Goal: Task Accomplishment & Management: Complete application form

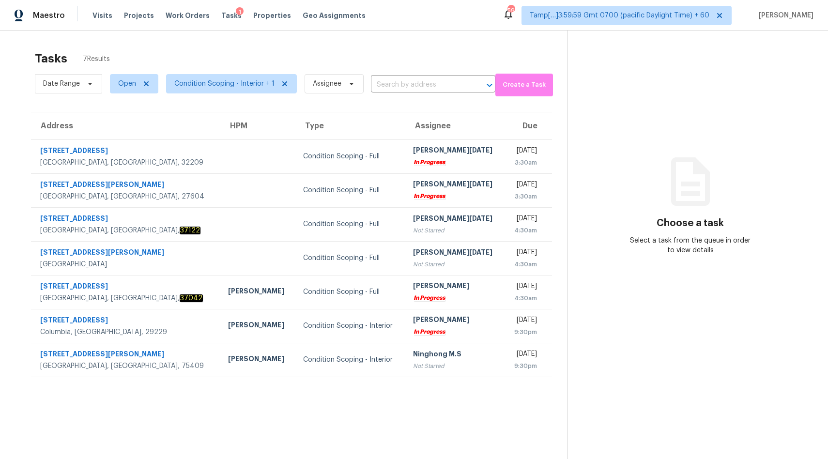
scroll to position [30, 0]
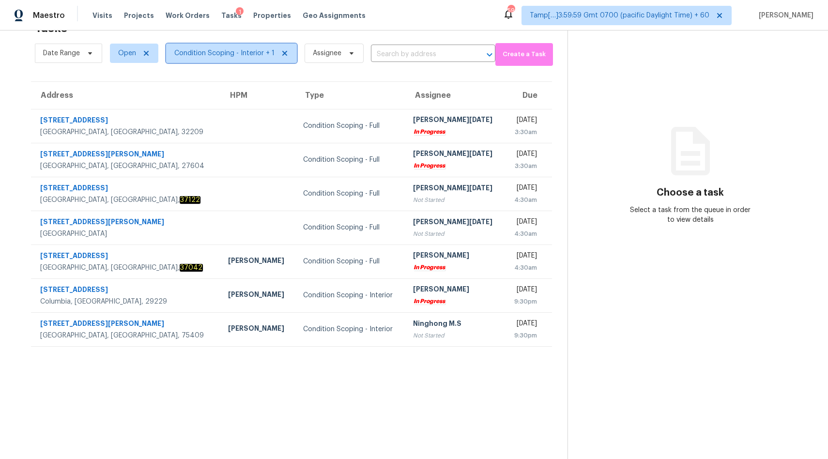
click at [244, 50] on span "Condition Scoping - Interior + 1" at bounding box center [224, 53] width 100 height 10
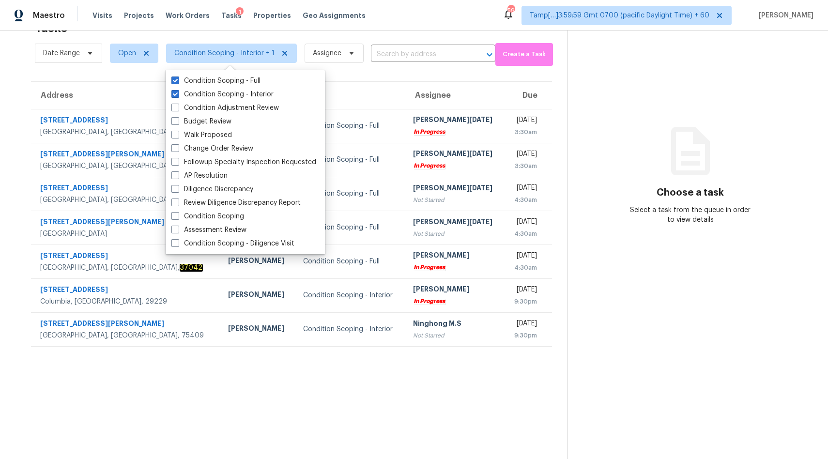
click at [353, 381] on section "Tasks 7 Results Date Range Open Condition Scoping - Interior + 1 Assignee ​ Cre…" at bounding box center [291, 236] width 552 height 443
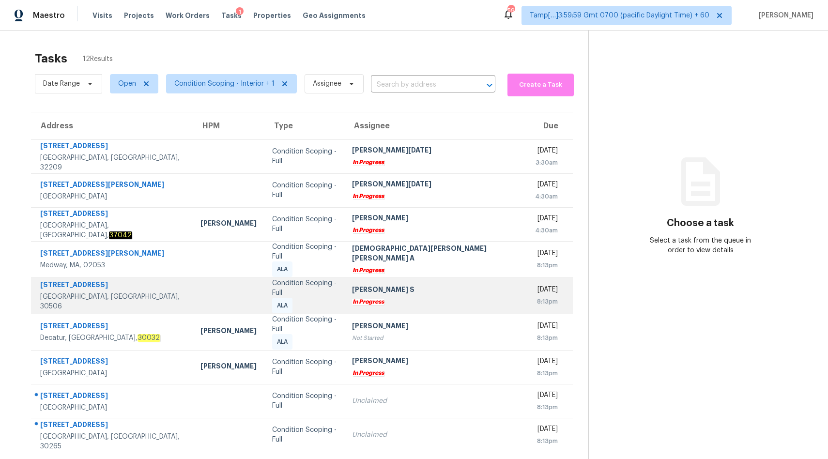
scroll to position [45, 0]
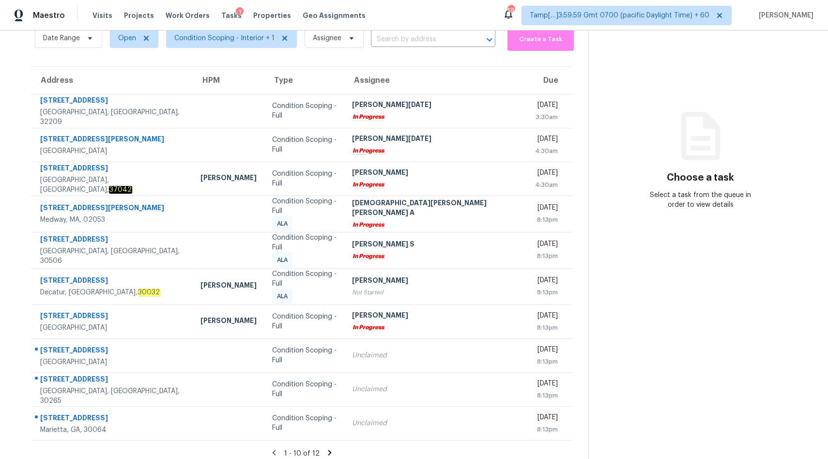
click at [325, 448] on icon at bounding box center [329, 452] width 9 height 9
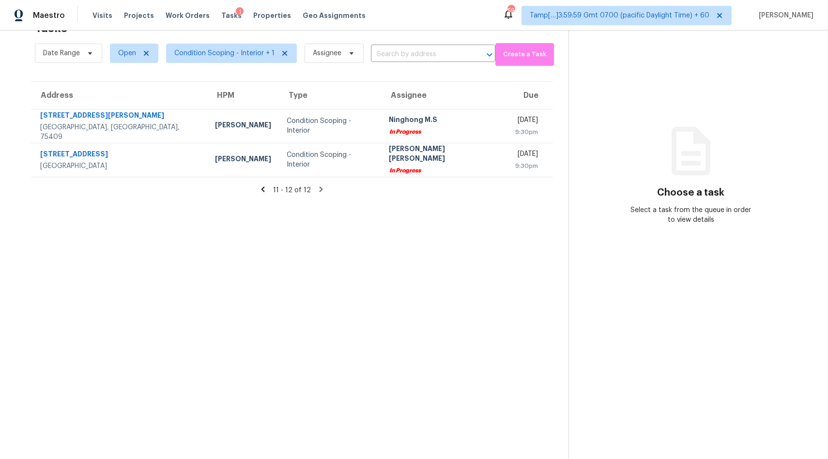
click at [265, 190] on icon at bounding box center [262, 189] width 9 height 9
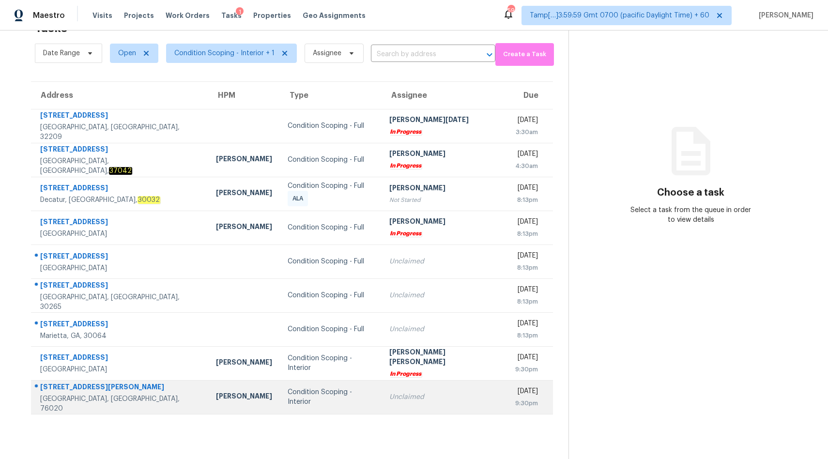
click at [389, 401] on div "Unclaimed" at bounding box center [444, 397] width 110 height 10
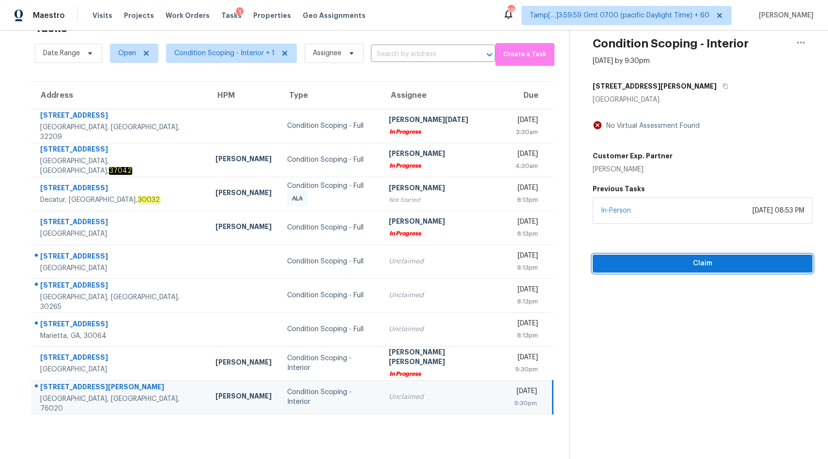
click at [655, 262] on span "Claim" at bounding box center [702, 263] width 204 height 12
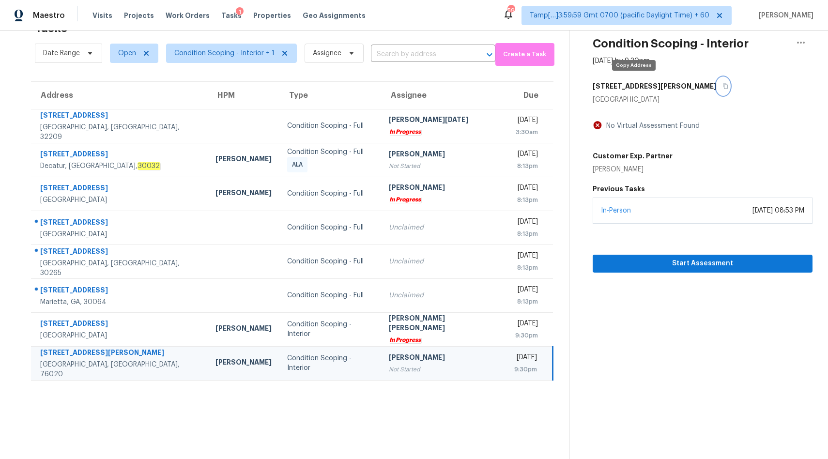
click at [723, 84] on icon "button" at bounding box center [725, 86] width 5 height 5
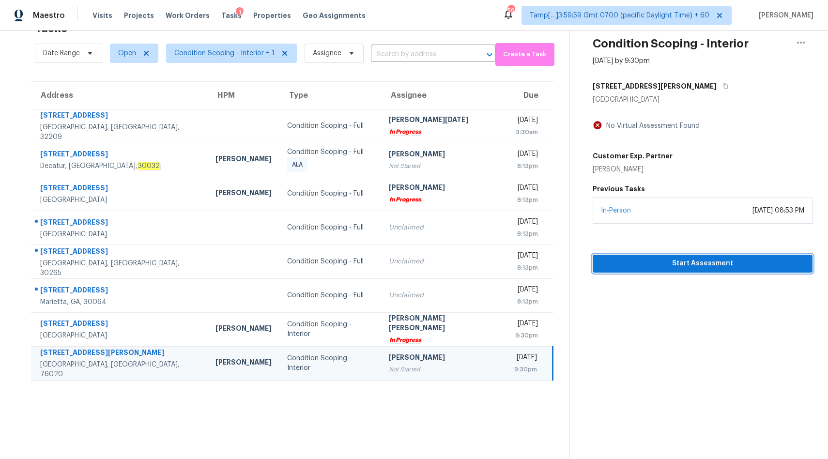
click at [613, 264] on span "Start Assessment" at bounding box center [702, 263] width 204 height 12
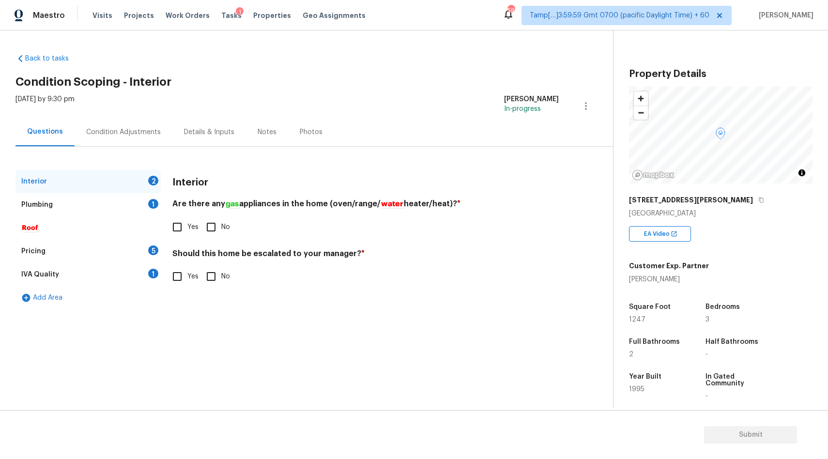
click at [204, 226] on input "No" at bounding box center [211, 227] width 20 height 20
checkbox input "true"
click at [216, 268] on input "No" at bounding box center [211, 277] width 20 height 20
checkbox input "true"
click at [72, 207] on div "Plumbing 1" at bounding box center [87, 204] width 145 height 23
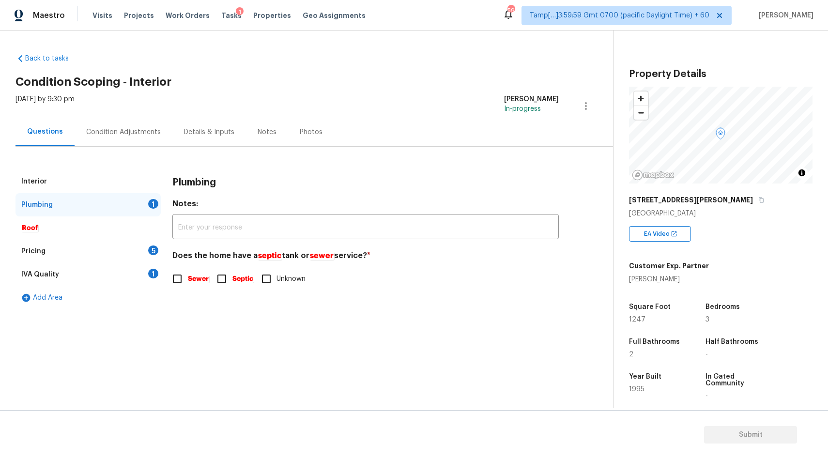
click at [187, 283] on span "Sewer" at bounding box center [198, 279] width 22 height 10
click at [187, 283] on input "Sewer" at bounding box center [177, 279] width 20 height 20
checkbox input "true"
click at [78, 247] on div "Pricing 5" at bounding box center [87, 251] width 145 height 23
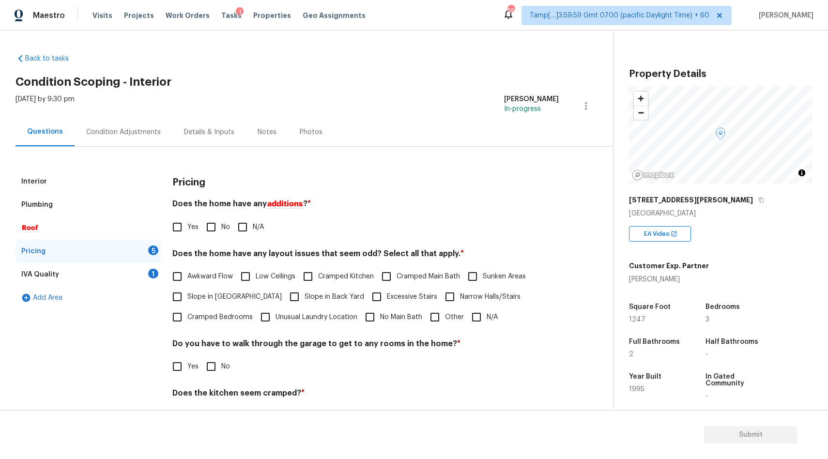
click at [220, 227] on input "No" at bounding box center [211, 227] width 20 height 20
checkbox input "true"
click at [476, 318] on input "N/A" at bounding box center [476, 317] width 20 height 20
checkbox input "true"
click at [218, 364] on input "No" at bounding box center [211, 366] width 20 height 20
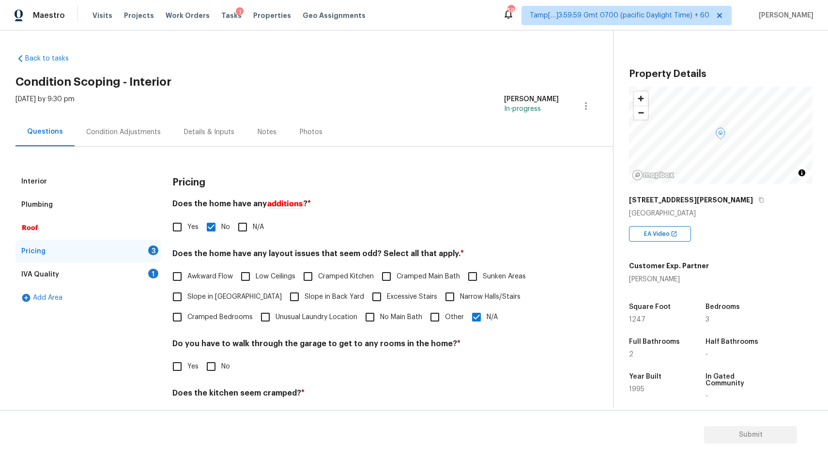
checkbox input "true"
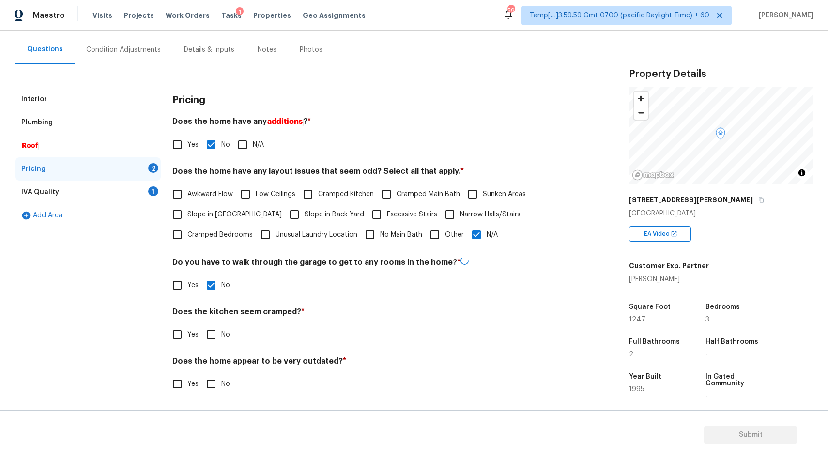
scroll to position [81, 0]
click at [223, 335] on span "No" at bounding box center [225, 335] width 9 height 10
click at [221, 335] on input "No" at bounding box center [211, 334] width 20 height 20
checkbox input "true"
click at [222, 388] on span "No" at bounding box center [225, 384] width 9 height 10
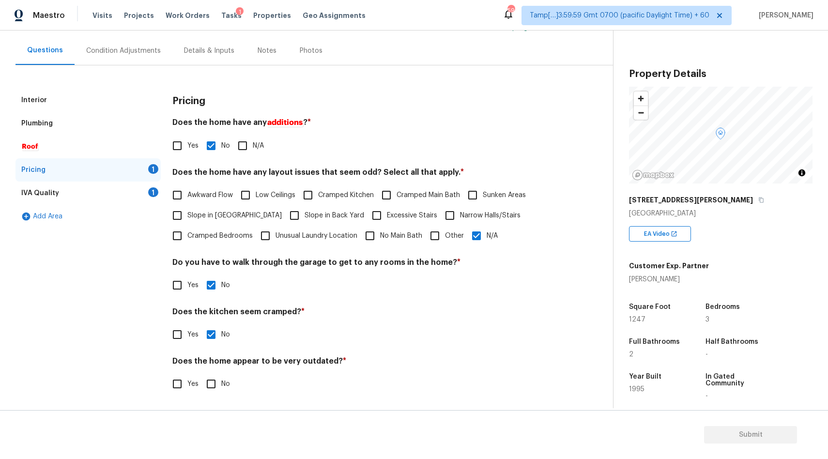
click at [221, 388] on input "No" at bounding box center [211, 384] width 20 height 20
checkbox input "true"
click at [109, 189] on div "IVA Quality 1" at bounding box center [87, 192] width 145 height 23
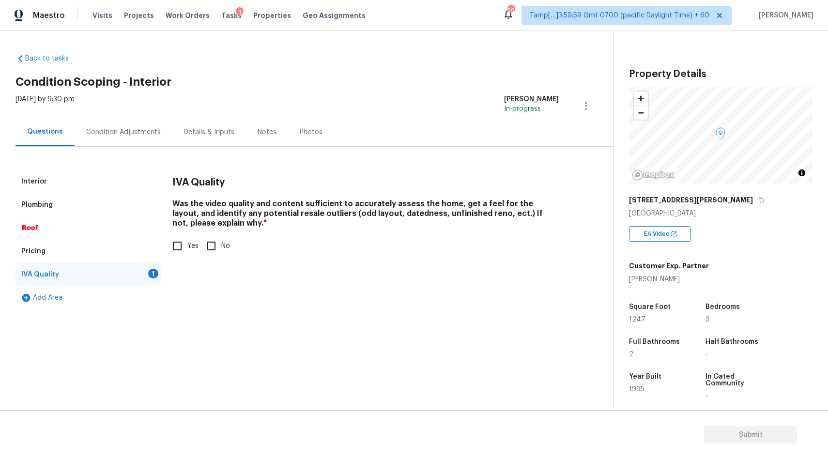
click at [183, 243] on input "Yes" at bounding box center [177, 246] width 20 height 20
checkbox input "true"
click at [123, 123] on div "Condition Adjustments" at bounding box center [124, 132] width 98 height 29
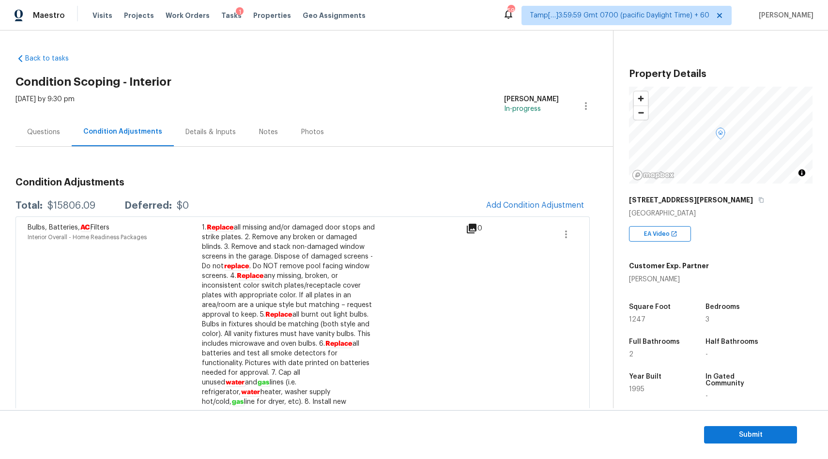
scroll to position [392, 0]
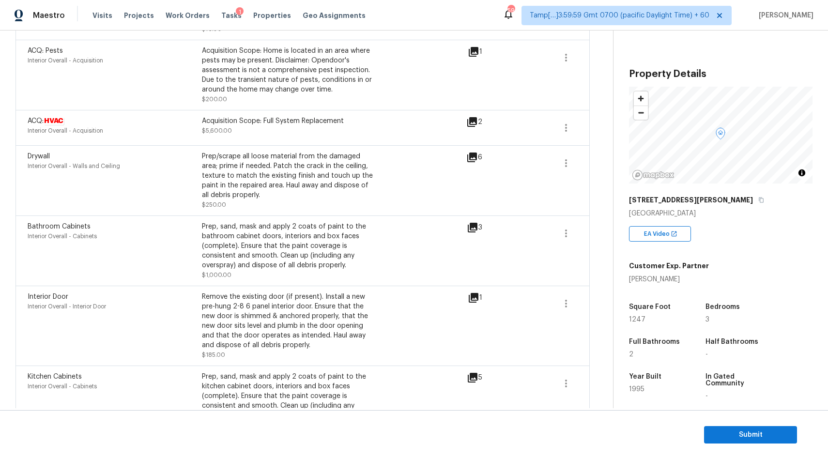
click at [472, 151] on icon at bounding box center [472, 157] width 12 height 12
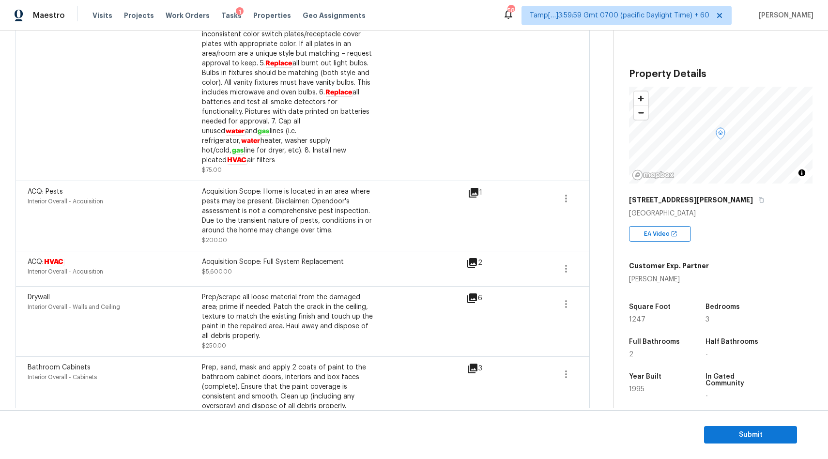
scroll to position [0, 0]
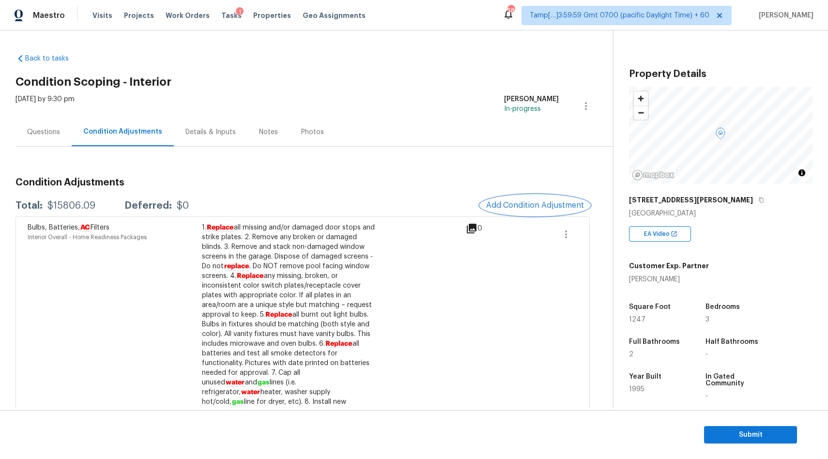
click at [510, 198] on button "Add Condition Adjustment" at bounding box center [534, 205] width 109 height 20
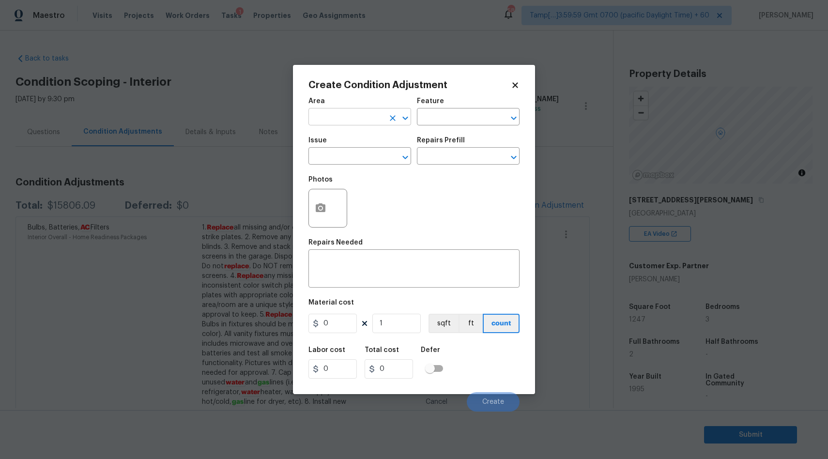
click at [357, 123] on input "text" at bounding box center [346, 117] width 76 height 15
type input "Interior Overall"
type input "ACQ: Foundation"
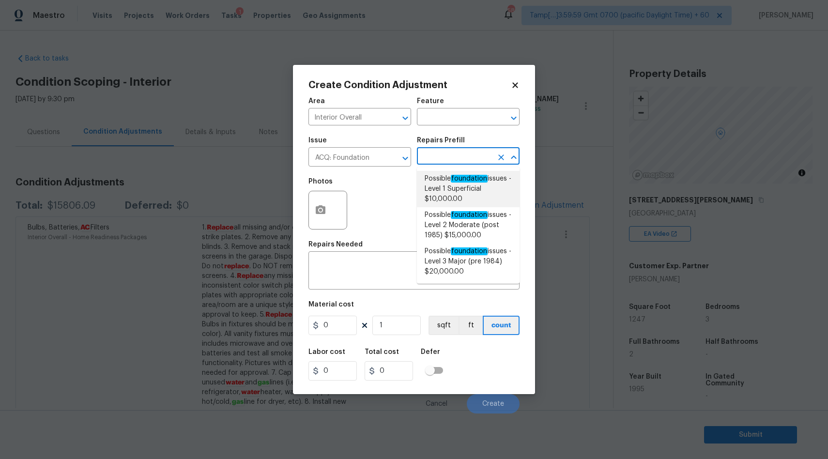
click at [445, 190] on span "Possible foundation issues - Level 1 Superficial $10,000.00" at bounding box center [467, 189] width 87 height 30
type input "Acquisition"
type textarea "Possible foundation issues - Level 1 - Superficial. Disclaimer: This is NOT a t…"
type input "10000"
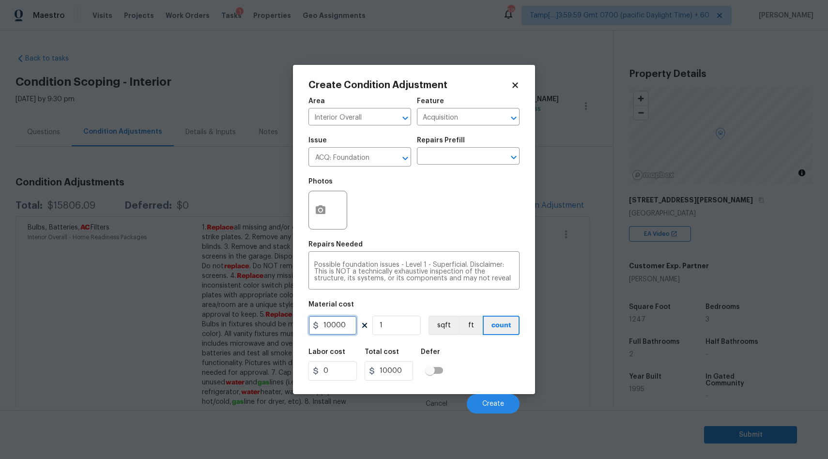
drag, startPoint x: 348, startPoint y: 327, endPoint x: 259, endPoint y: 327, distance: 89.1
click at [259, 327] on div "Create Condition Adjustment Area Interior Overall ​ Feature Acquisition ​ Issue…" at bounding box center [414, 229] width 828 height 459
type input "5000"
click at [321, 204] on button "button" at bounding box center [320, 210] width 23 height 38
type input "5000"
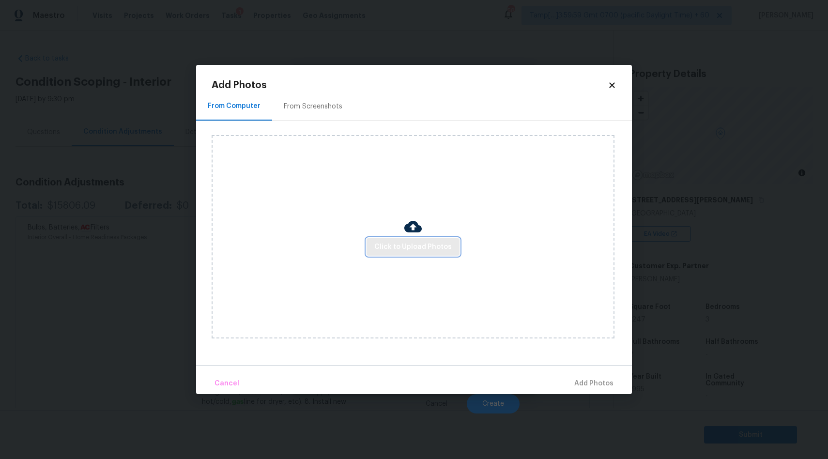
click at [425, 242] on span "Click to Upload Photos" at bounding box center [412, 247] width 77 height 12
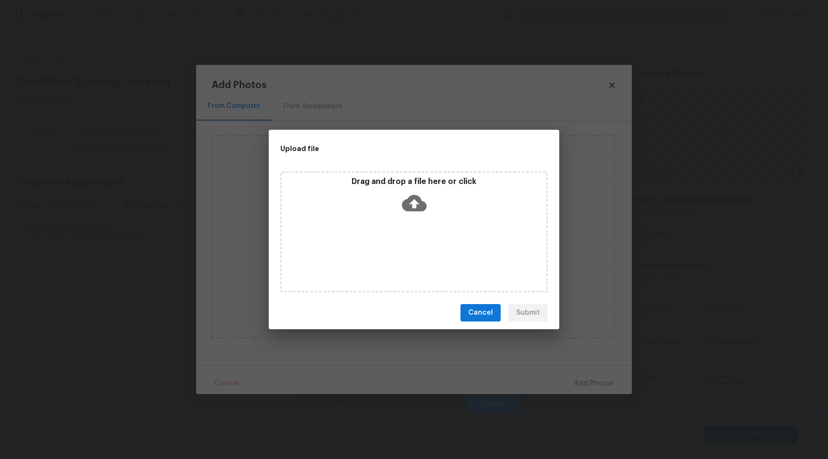
click at [410, 204] on icon at bounding box center [414, 203] width 25 height 16
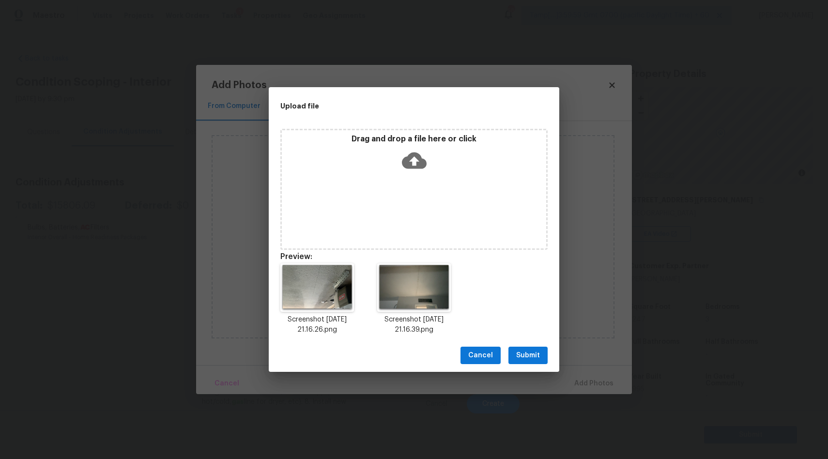
click at [533, 351] on span "Submit" at bounding box center [528, 355] width 24 height 12
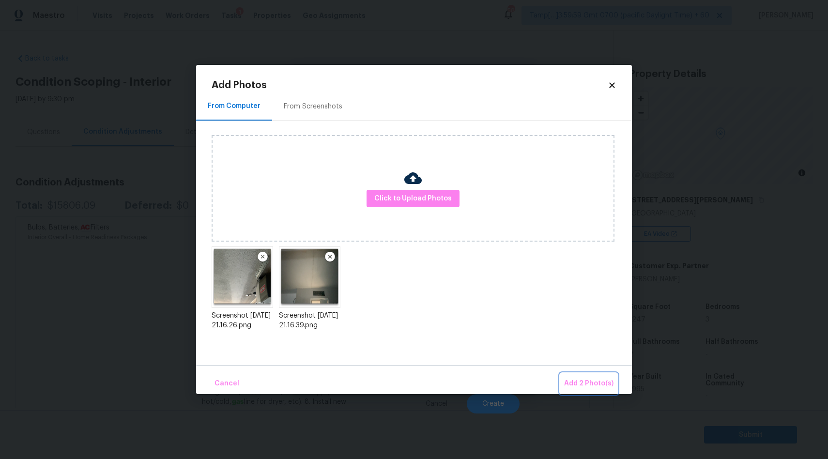
click at [590, 380] on span "Add 2 Photo(s)" at bounding box center [588, 384] width 49 height 12
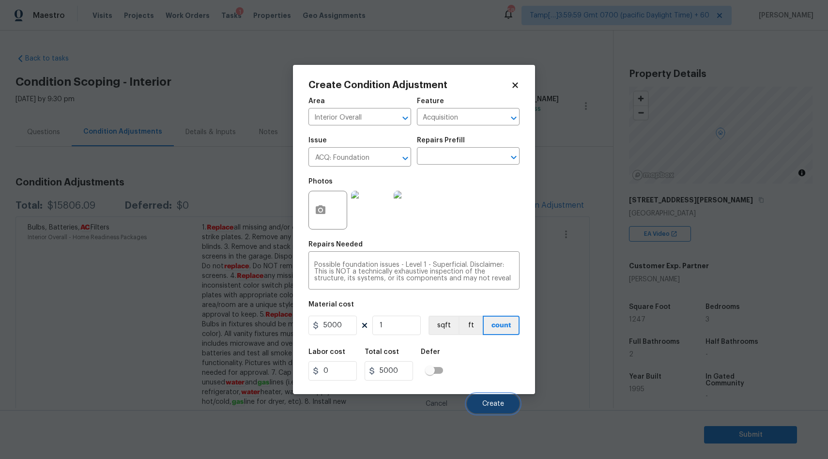
click at [489, 408] on button "Create" at bounding box center [493, 403] width 53 height 19
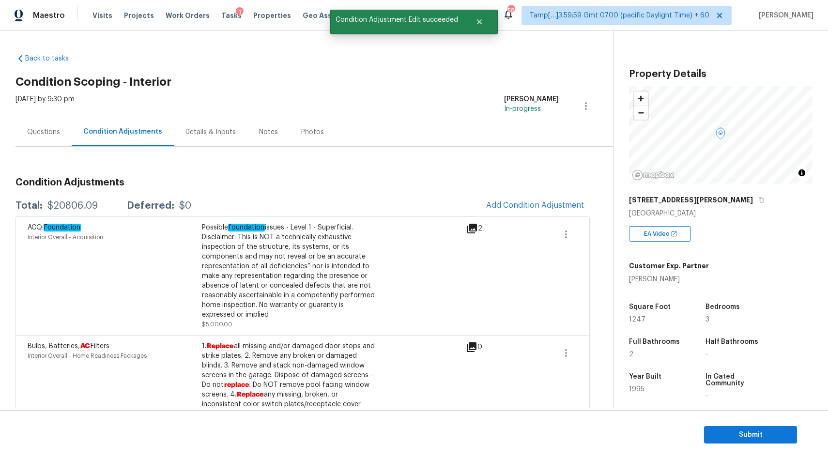
click at [49, 130] on div "Questions" at bounding box center [43, 132] width 33 height 10
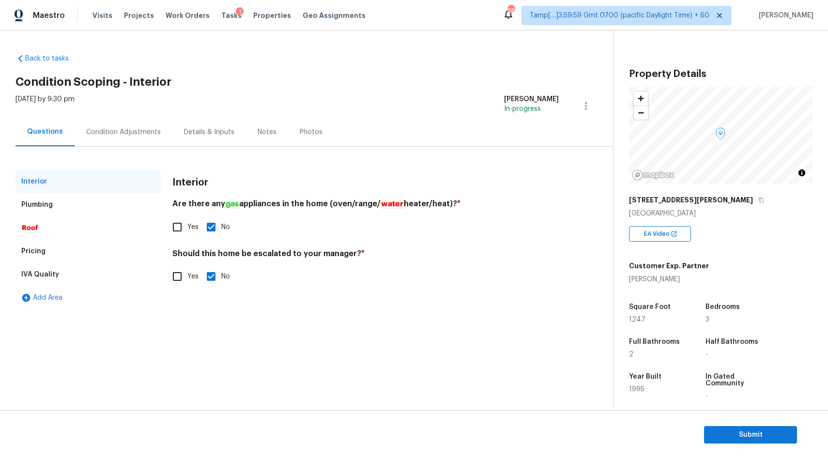
click at [185, 272] on input "Yes" at bounding box center [177, 276] width 20 height 20
checkbox input "true"
checkbox input "false"
click at [207, 306] on input "text" at bounding box center [365, 300] width 386 height 23
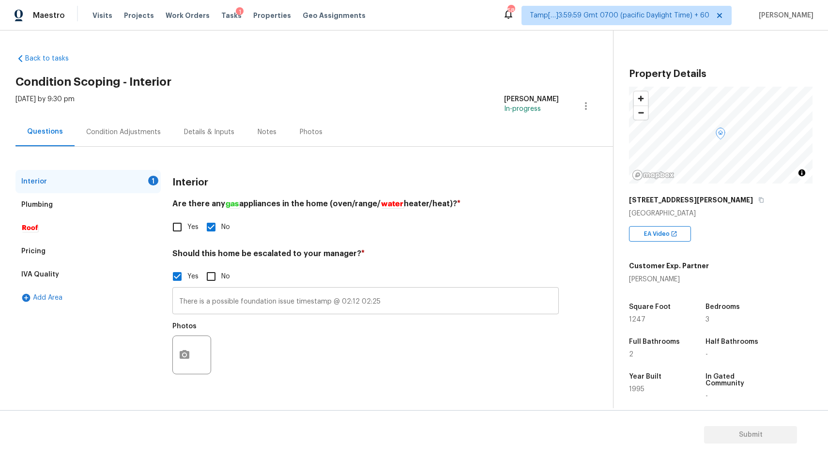
click at [351, 298] on input "There is a possible foundation issue timestamp @ 02:12 02:25" at bounding box center [365, 301] width 386 height 25
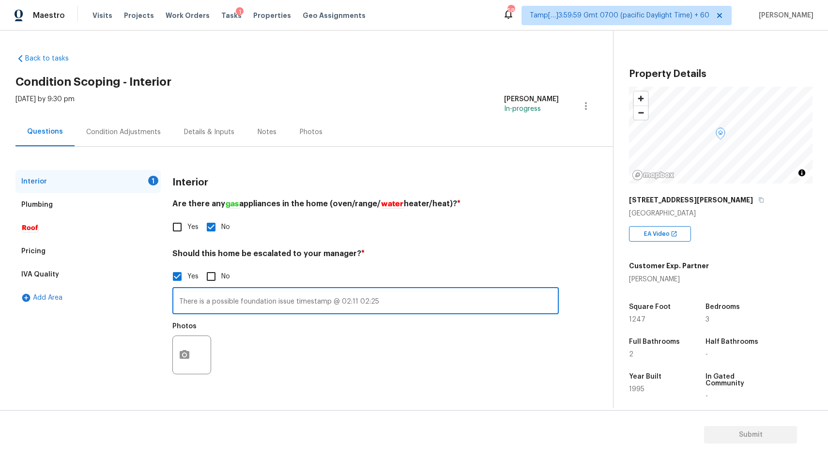
type input "There is a possible foundation issue timestamp @ 02:11 02:25"
click at [185, 348] on button "button" at bounding box center [184, 355] width 23 height 38
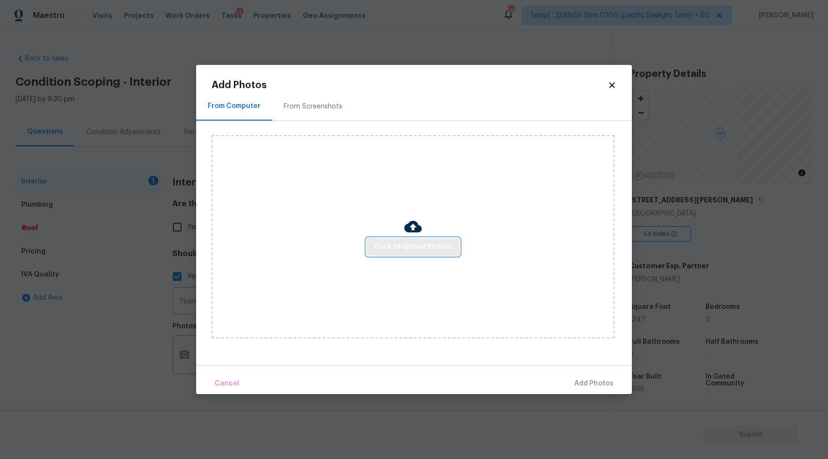
click at [407, 248] on span "Click to Upload Photos" at bounding box center [412, 247] width 77 height 12
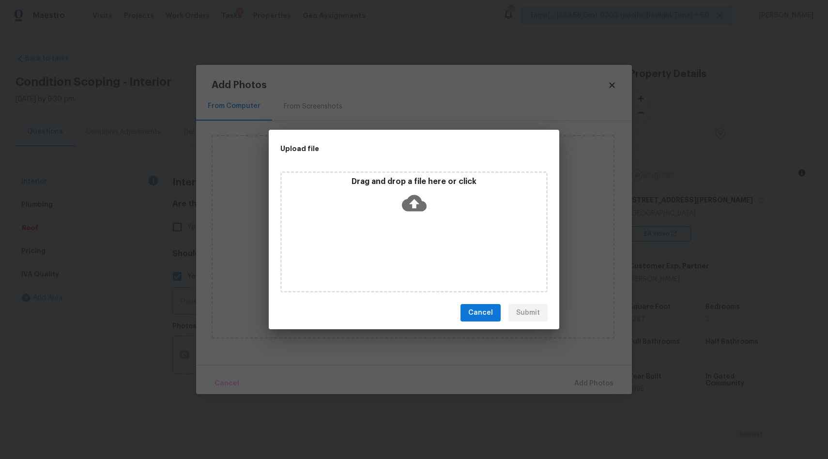
click at [416, 204] on icon at bounding box center [414, 203] width 25 height 16
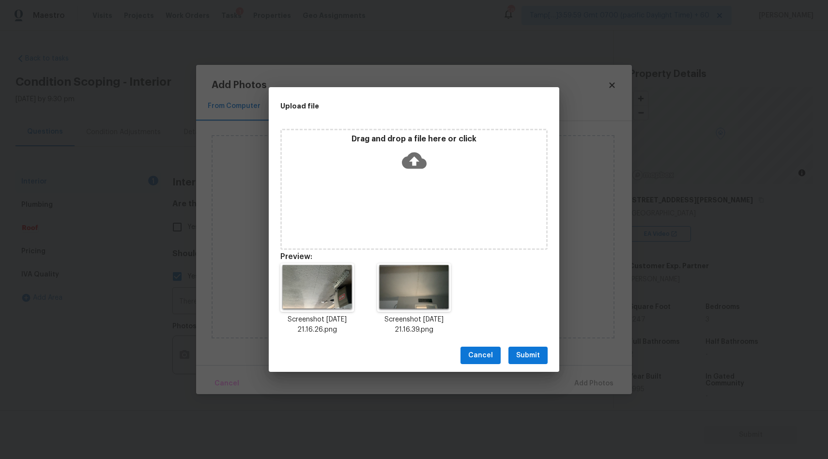
click at [520, 352] on span "Submit" at bounding box center [528, 355] width 24 height 12
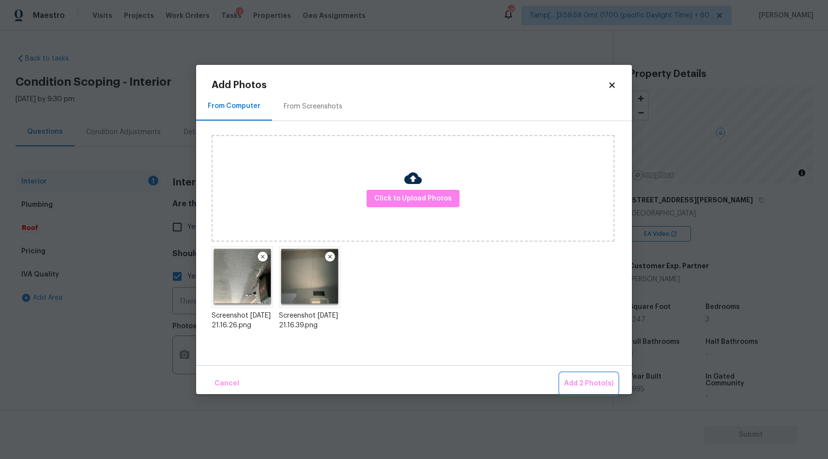
click at [585, 381] on span "Add 2 Photo(s)" at bounding box center [588, 384] width 49 height 12
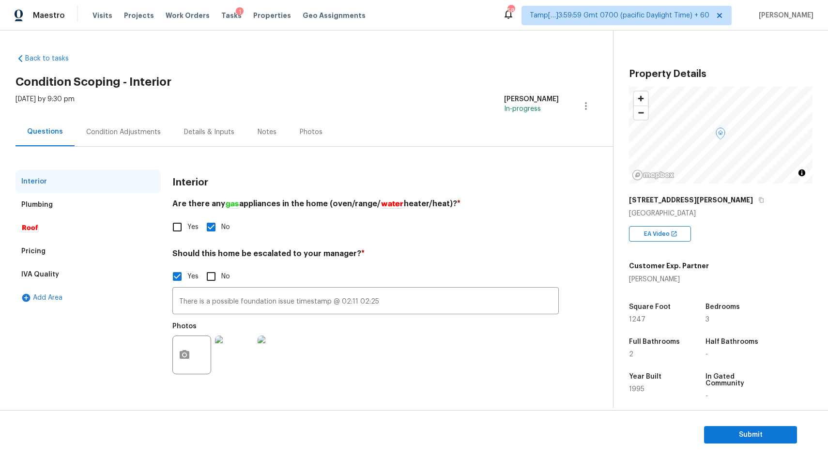
click at [119, 133] on div "Condition Adjustments" at bounding box center [123, 132] width 75 height 10
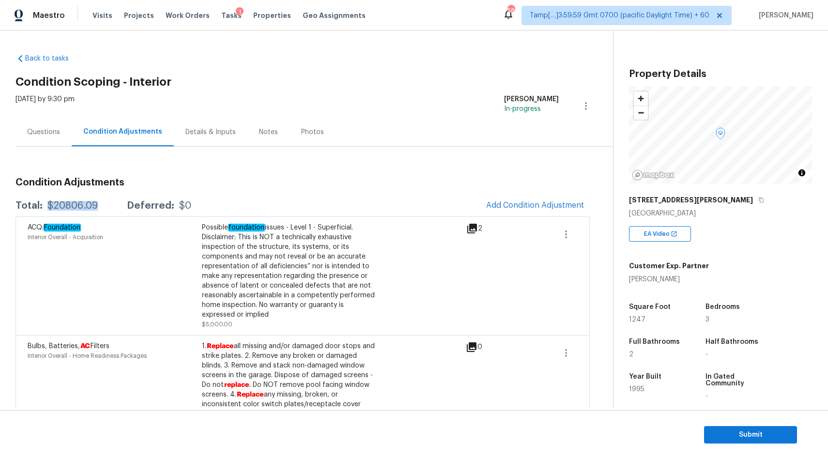
drag, startPoint x: 46, startPoint y: 203, endPoint x: 106, endPoint y: 205, distance: 59.5
click at [106, 205] on div "Total: $20806.09 Deferred: $0" at bounding box center [103, 206] width 176 height 10
copy div "$20806.09"
click at [726, 435] on span "Submit" at bounding box center [749, 435] width 77 height 12
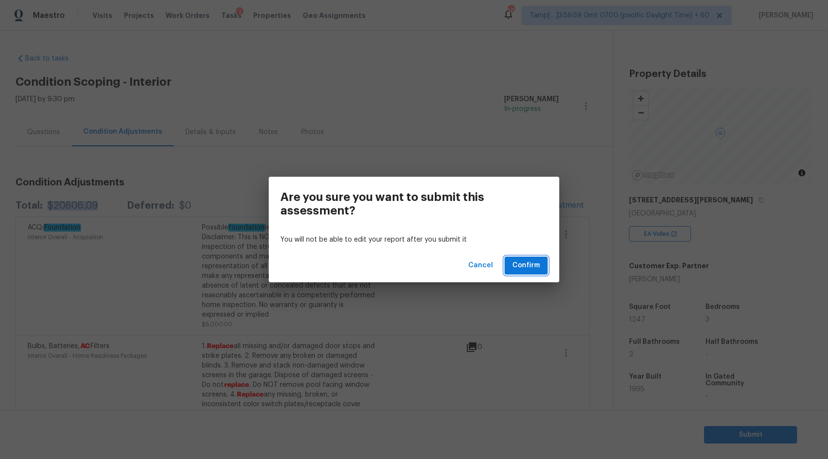
click at [537, 265] on span "Confirm" at bounding box center [526, 265] width 28 height 12
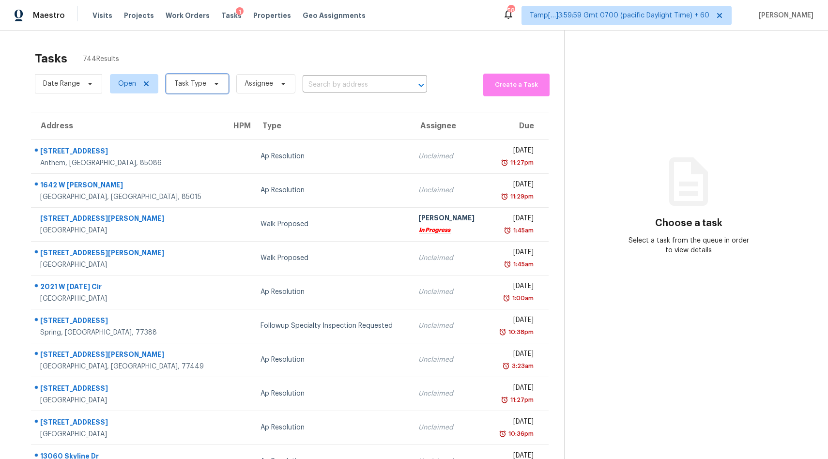
click at [189, 80] on span "Task Type" at bounding box center [190, 84] width 32 height 10
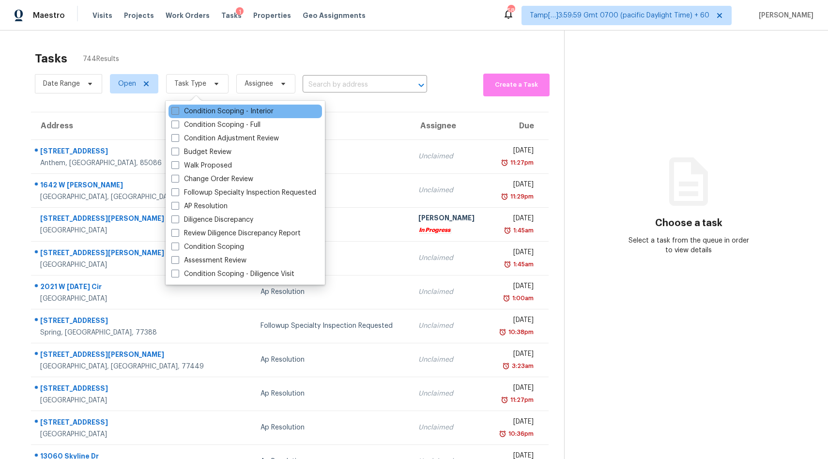
click at [212, 112] on label "Condition Scoping - Interior" at bounding box center [222, 111] width 102 height 10
click at [178, 112] on input "Condition Scoping - Interior" at bounding box center [174, 109] width 6 height 6
checkbox input "true"
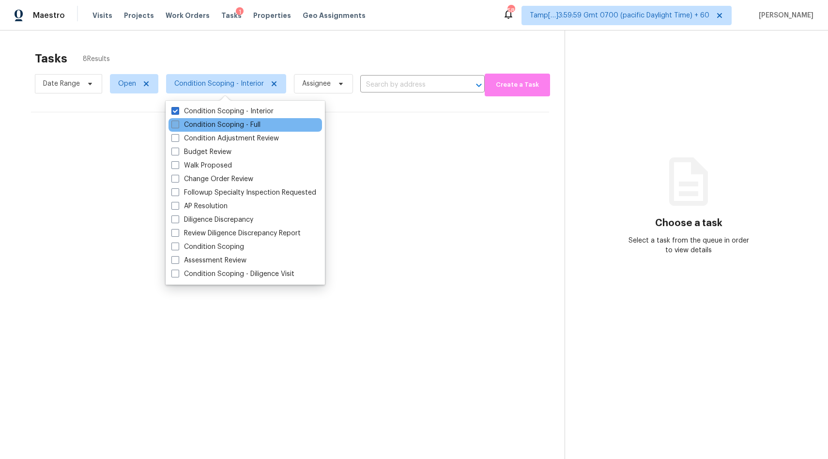
click at [241, 122] on label "Condition Scoping - Full" at bounding box center [215, 125] width 89 height 10
click at [178, 122] on input "Condition Scoping - Full" at bounding box center [174, 123] width 6 height 6
checkbox input "true"
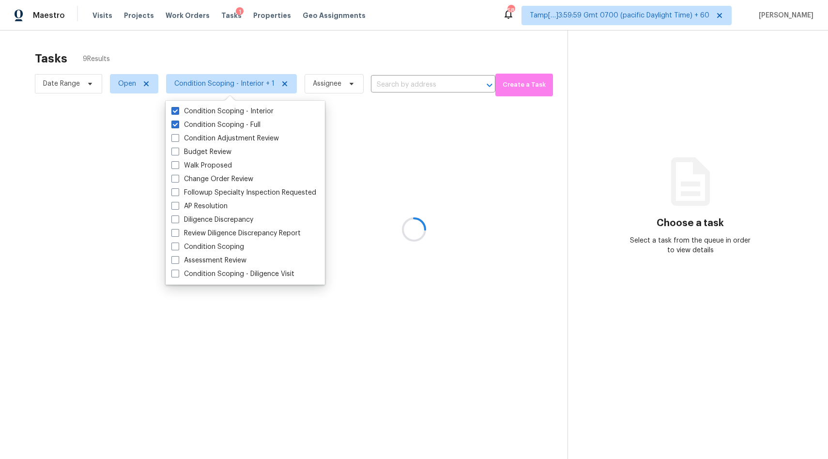
click at [242, 42] on div at bounding box center [414, 229] width 828 height 459
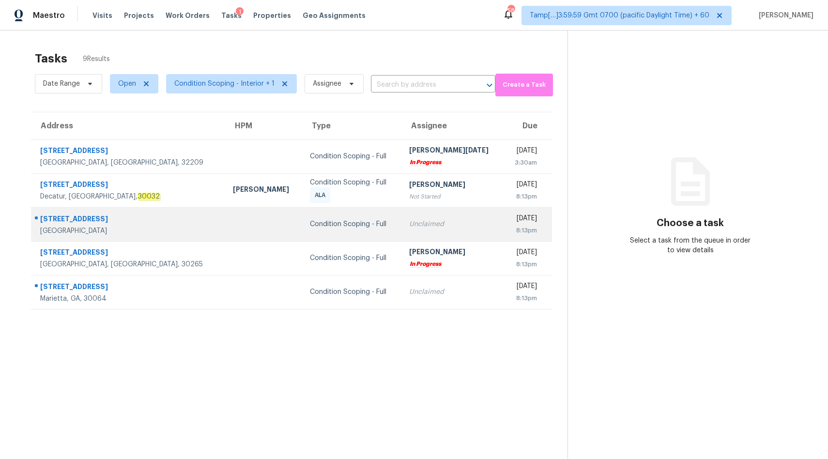
scroll to position [30, 0]
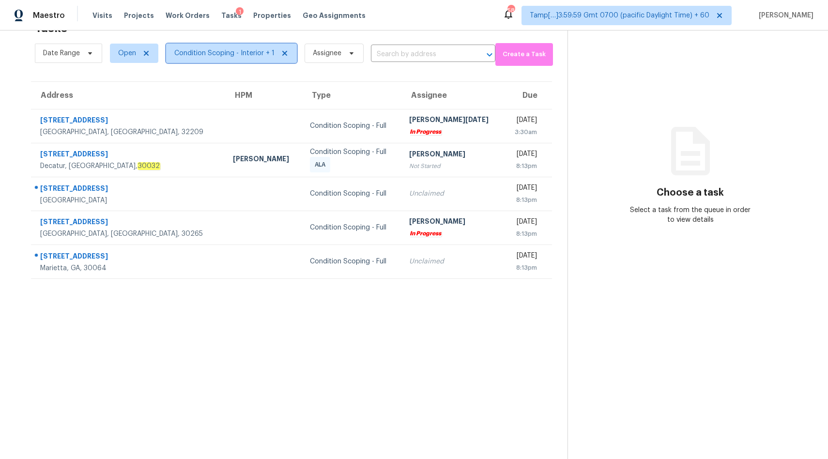
click at [236, 53] on span "Condition Scoping - Interior + 1" at bounding box center [224, 53] width 100 height 10
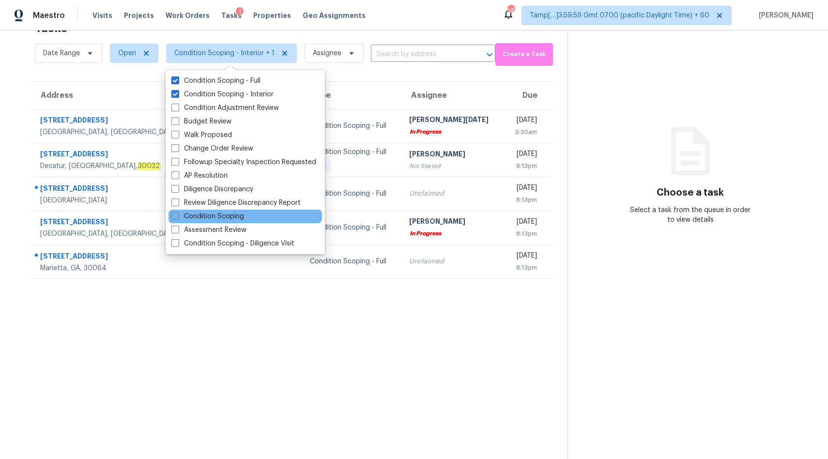
click at [215, 217] on label "Condition Scoping" at bounding box center [207, 217] width 73 height 10
click at [178, 217] on input "Condition Scoping" at bounding box center [174, 215] width 6 height 6
checkbox input "true"
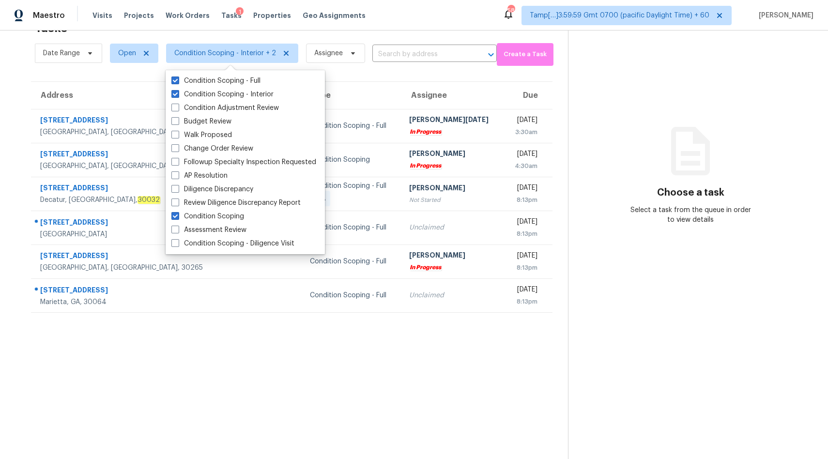
click at [236, 407] on section "Tasks 6 Results Date Range Open Condition Scoping - Interior + 2 Assignee ​ Cre…" at bounding box center [291, 236] width 552 height 443
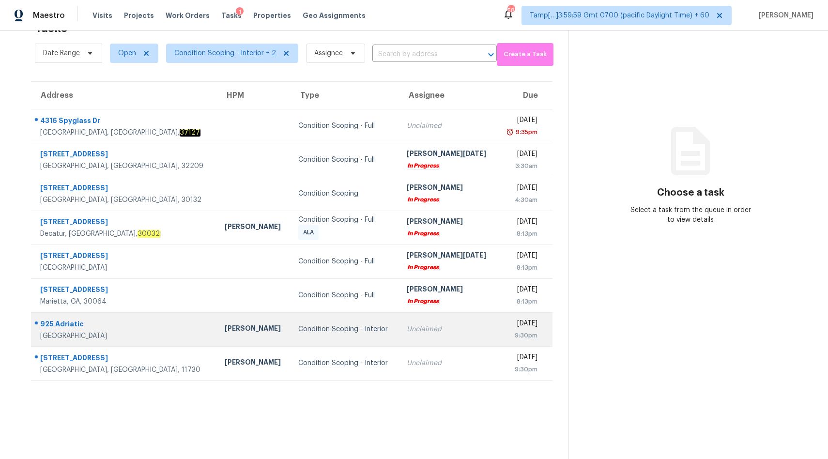
click at [408, 331] on div "Unclaimed" at bounding box center [448, 329] width 82 height 10
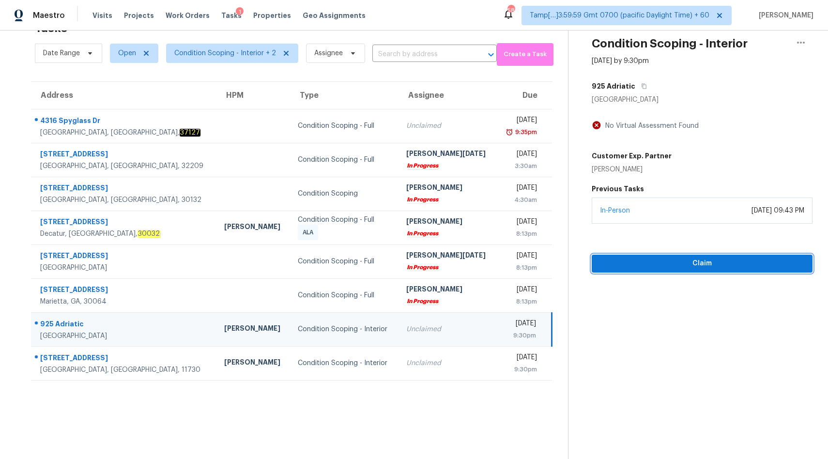
click at [664, 262] on span "Claim" at bounding box center [701, 263] width 205 height 12
click at [685, 265] on span "Start Assessment" at bounding box center [701, 263] width 205 height 12
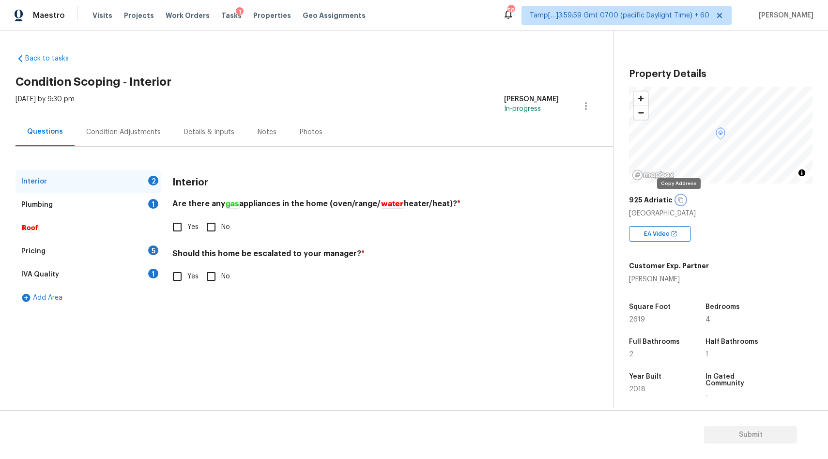
click at [678, 199] on icon "button" at bounding box center [681, 200] width 6 height 6
click at [679, 201] on icon "button" at bounding box center [681, 199] width 5 height 5
click at [179, 234] on input "Yes" at bounding box center [177, 227] width 20 height 20
checkbox input "true"
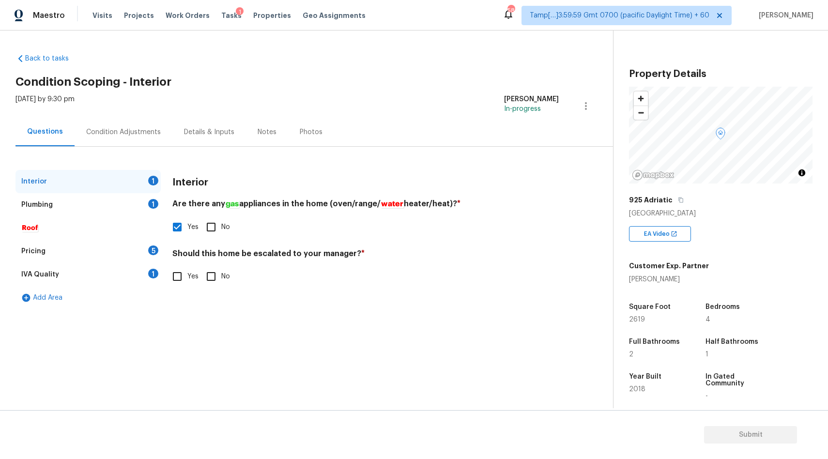
click at [175, 277] on input "Yes" at bounding box center [177, 276] width 20 height 20
checkbox input "true"
click at [206, 309] on input "text" at bounding box center [365, 300] width 386 height 23
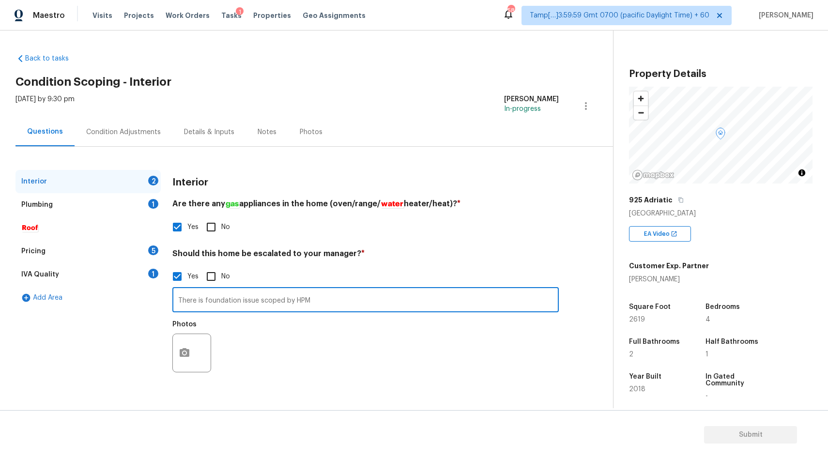
type input "There is foundation issue scoped by HPM"
click at [184, 353] on icon "button" at bounding box center [185, 353] width 12 height 12
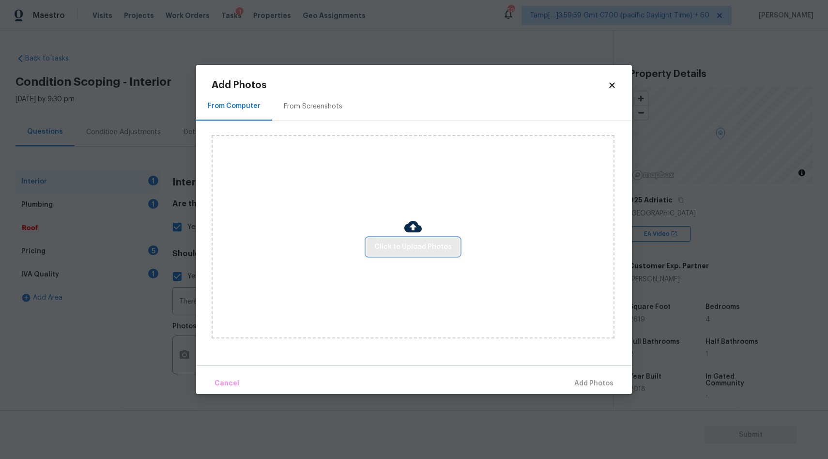
click at [393, 242] on span "Click to Upload Photos" at bounding box center [412, 247] width 77 height 12
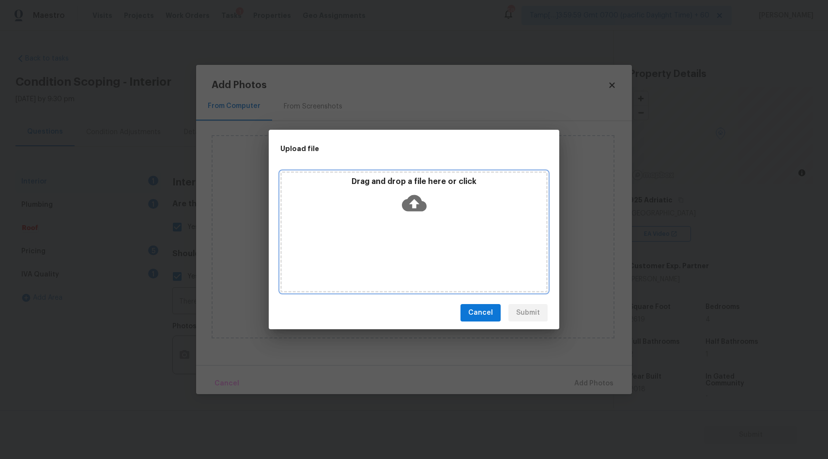
click at [411, 202] on icon at bounding box center [414, 203] width 25 height 25
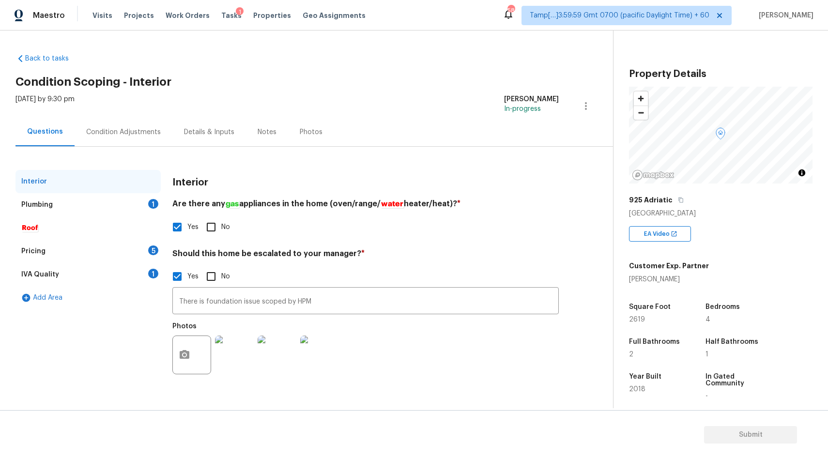
click at [113, 207] on div "Plumbing 1" at bounding box center [87, 204] width 145 height 23
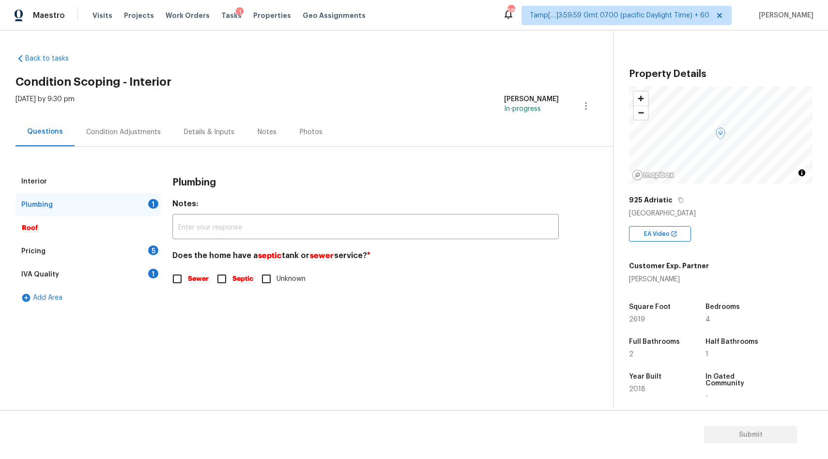
click at [198, 279] on em "Sewer" at bounding box center [198, 279] width 22 height 8
click at [187, 279] on input "Sewer" at bounding box center [177, 279] width 20 height 20
checkbox input "true"
click at [77, 244] on div "Pricing 5" at bounding box center [87, 251] width 145 height 23
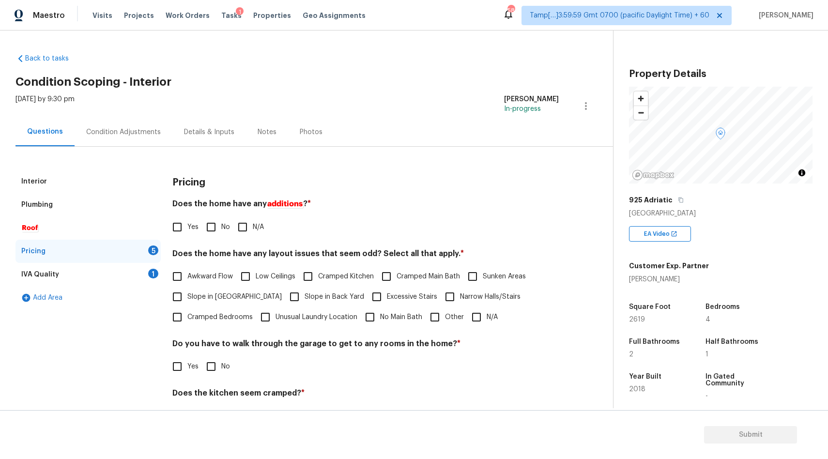
click at [214, 232] on input "No" at bounding box center [211, 227] width 20 height 20
checkbox input "true"
click at [475, 320] on input "N/A" at bounding box center [476, 317] width 20 height 20
checkbox input "true"
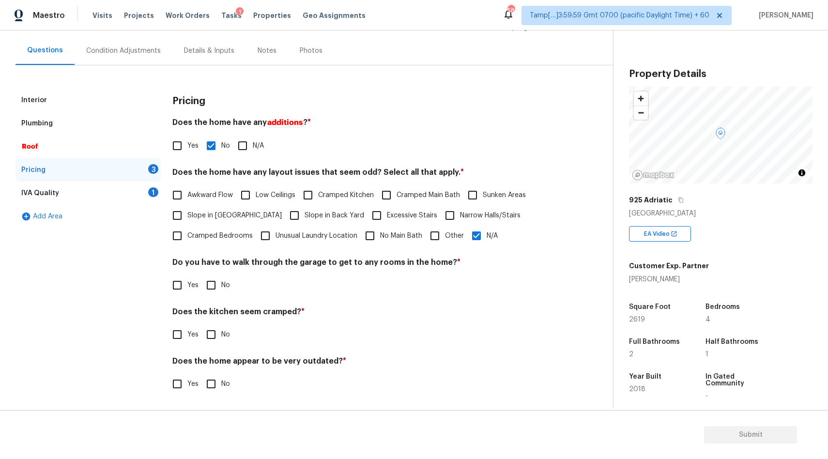
click at [217, 284] on input "No" at bounding box center [211, 285] width 20 height 20
checkbox input "true"
click at [211, 337] on input "No" at bounding box center [211, 335] width 20 height 20
checkbox input "true"
click at [211, 379] on input "No" at bounding box center [211, 385] width 20 height 20
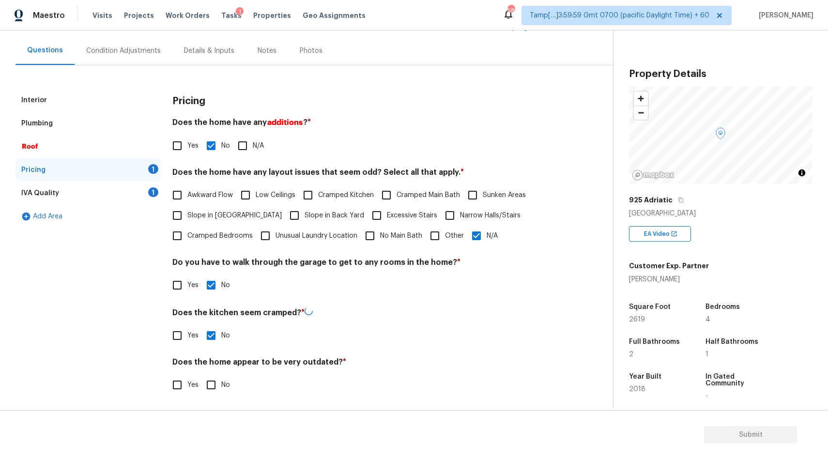
checkbox input "true"
click at [117, 194] on div "IVA Quality 1" at bounding box center [87, 192] width 145 height 23
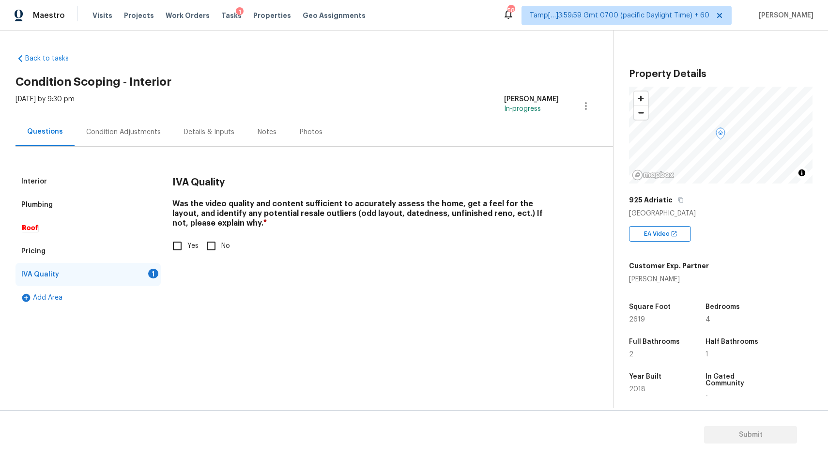
click at [172, 242] on input "Yes" at bounding box center [177, 246] width 20 height 20
checkbox input "true"
click at [111, 135] on div "Condition Adjustments" at bounding box center [123, 132] width 75 height 10
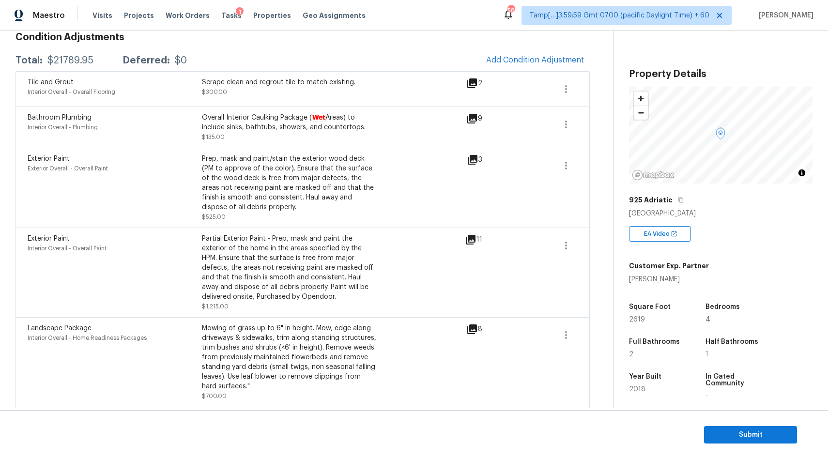
scroll to position [144, 0]
click at [430, 45] on div "Condition Adjustments Total: $21789.95 Deferred: $0 Add Condition Adjustment Ti…" at bounding box center [302, 444] width 574 height 836
click at [473, 120] on icon at bounding box center [472, 120] width 10 height 10
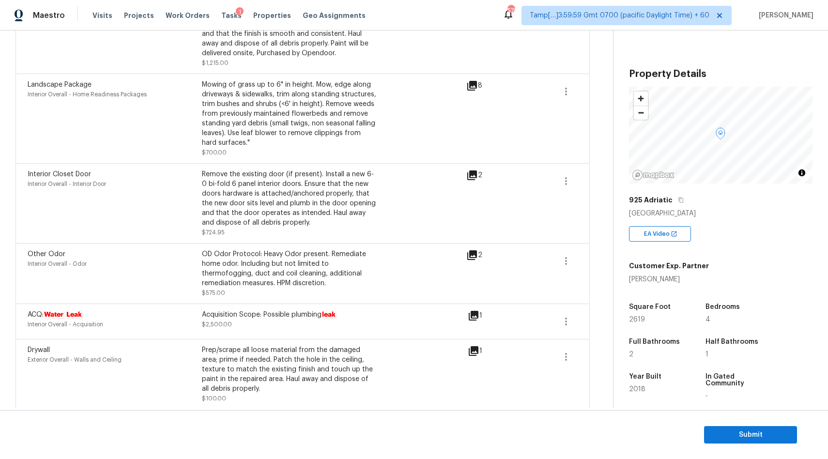
scroll to position [0, 0]
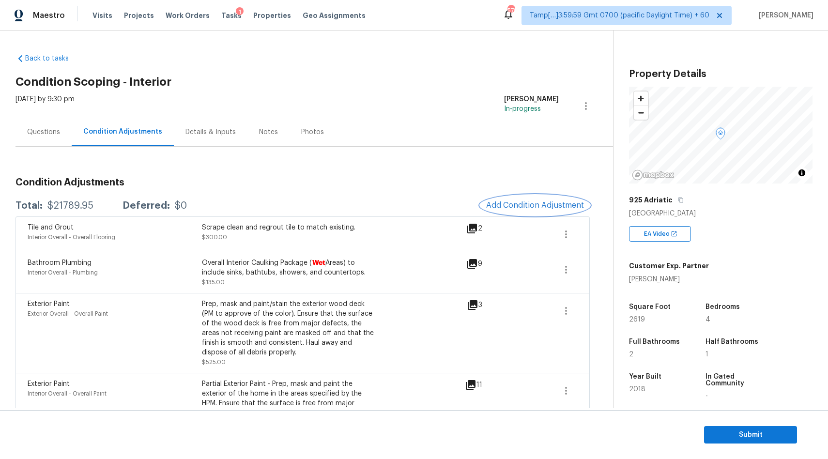
click at [511, 196] on button "Add Condition Adjustment" at bounding box center [534, 205] width 109 height 20
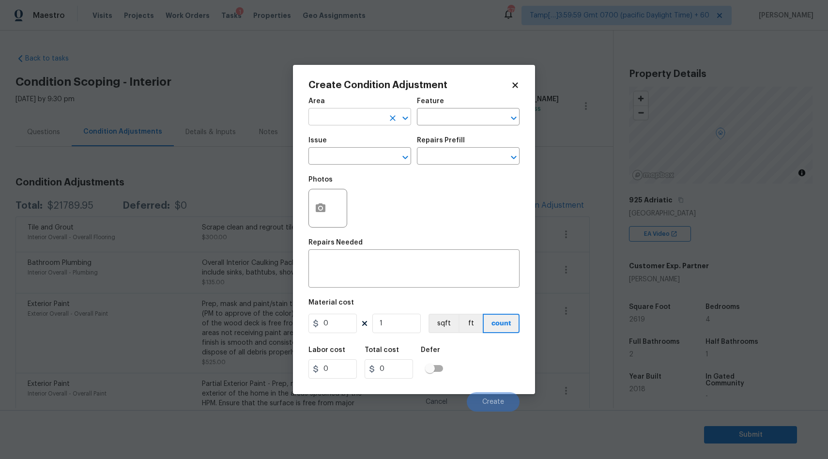
click at [361, 124] on input "text" at bounding box center [346, 117] width 76 height 15
click at [338, 150] on li "Interior Overall" at bounding box center [359, 156] width 103 height 16
type input "Interior Overall"
click at [325, 155] on input "text" at bounding box center [346, 157] width 76 height 15
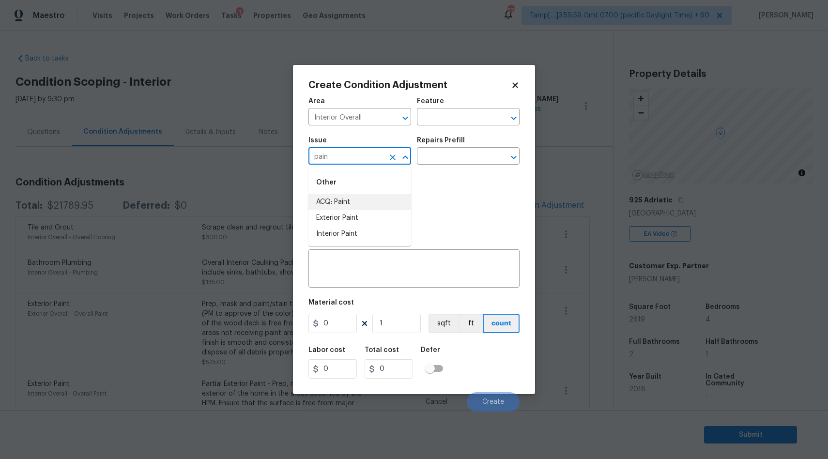
click at [337, 198] on li "ACQ: Paint" at bounding box center [359, 202] width 103 height 16
type input "ACQ: Paint"
click at [454, 153] on input "text" at bounding box center [455, 157] width 76 height 15
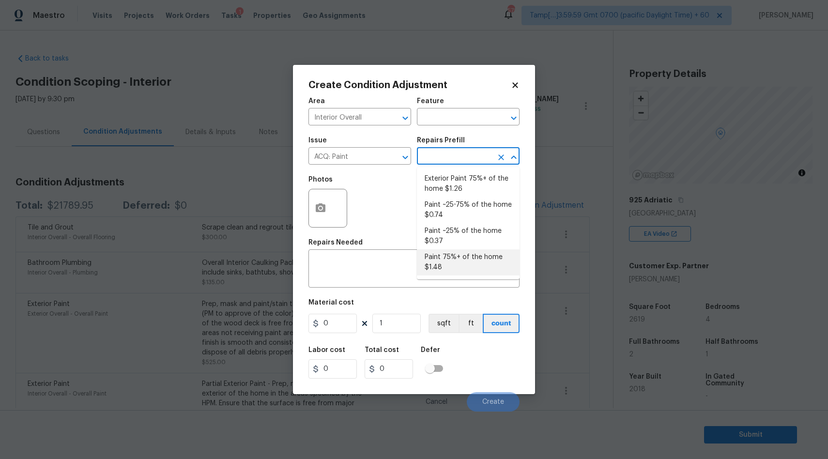
click at [434, 270] on li "Paint 75%+ of the home $1.48" at bounding box center [468, 262] width 103 height 26
type input "Acquisition"
type textarea "Acquisition Scope: 75%+ of the home will likely require interior paint"
type input "1.48"
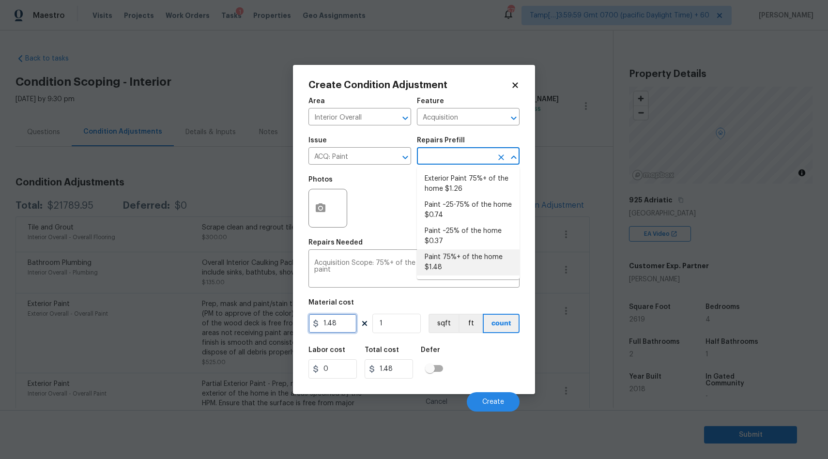
click at [341, 324] on input "1.48" at bounding box center [332, 323] width 48 height 19
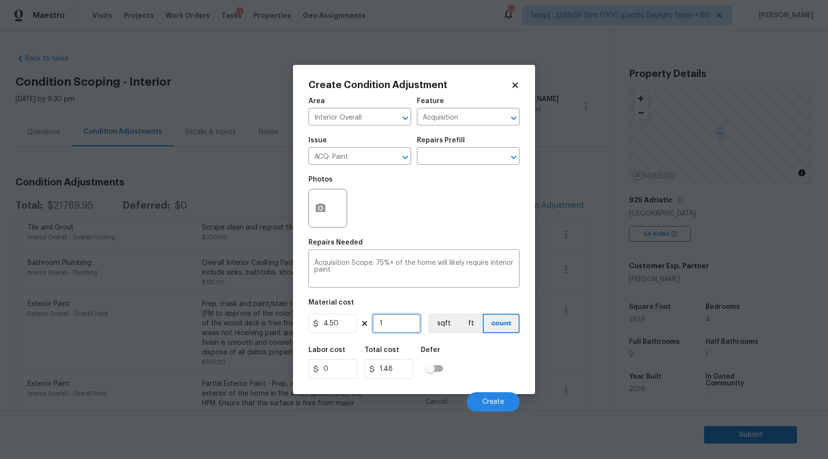
type input "4.5"
type input "2"
type input "9"
type input "26"
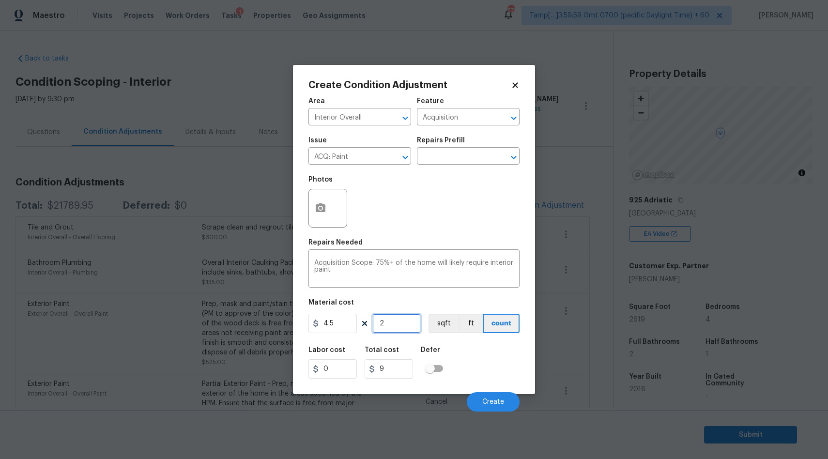
type input "117"
type input "261"
type input "1174.5"
type input "2619"
type input "11785.5"
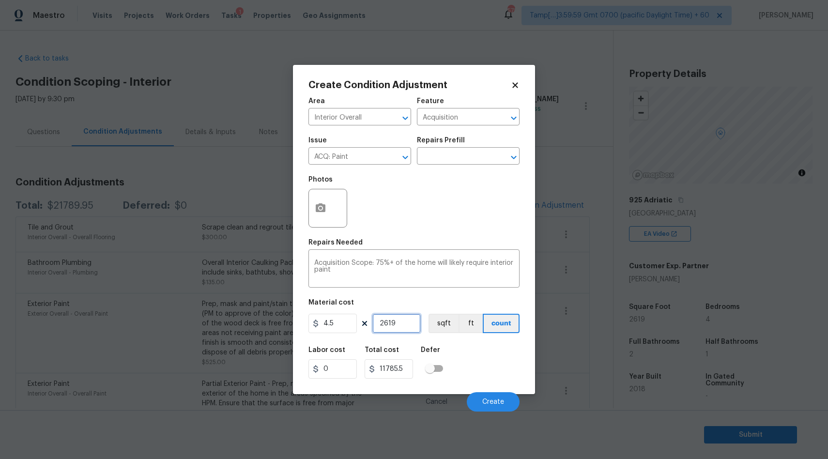
type input "2619"
click at [325, 205] on icon "button" at bounding box center [321, 207] width 10 height 9
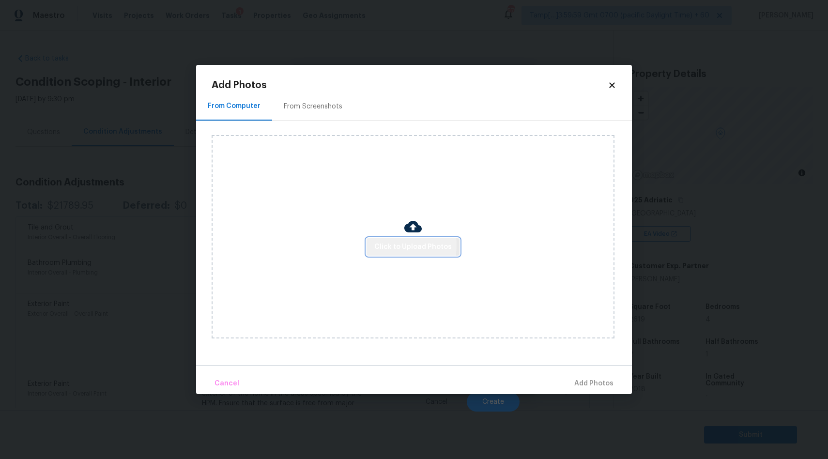
click at [381, 245] on span "Click to Upload Photos" at bounding box center [412, 247] width 77 height 12
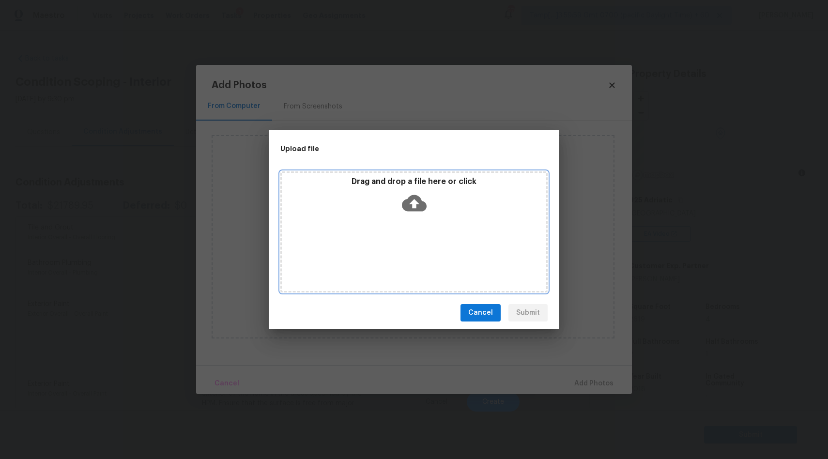
click at [406, 205] on icon at bounding box center [414, 203] width 25 height 16
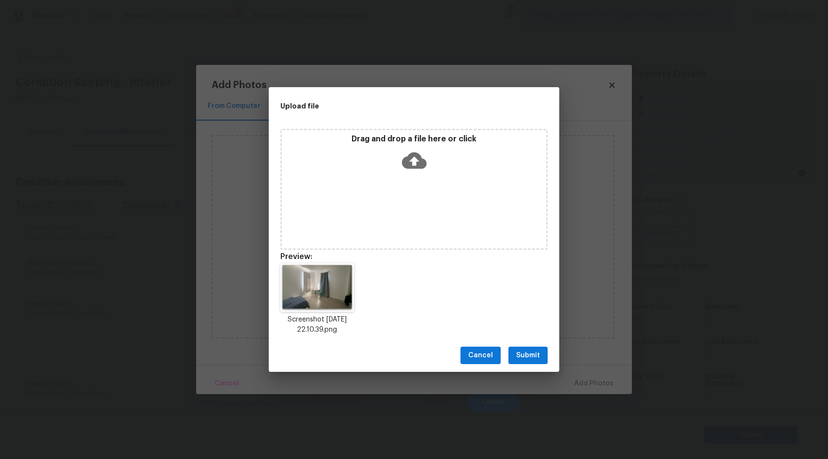
click at [415, 159] on icon at bounding box center [414, 160] width 25 height 25
